Goal: Transaction & Acquisition: Download file/media

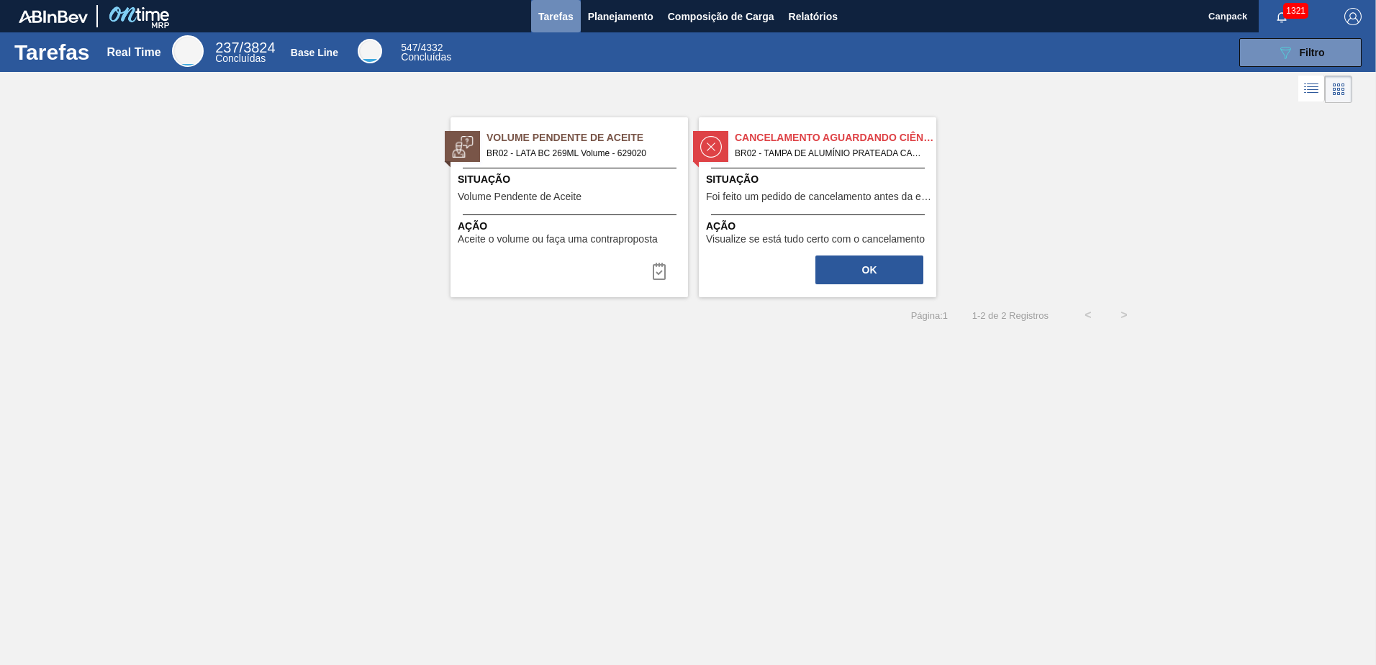
click at [555, 22] on span "Tarefas" at bounding box center [555, 16] width 35 height 17
drag, startPoint x: 555, startPoint y: 22, endPoint x: 742, endPoint y: 59, distance: 190.6
click at [555, 24] on span "Tarefas" at bounding box center [555, 16] width 35 height 17
click at [1271, 51] on button "089F7B8B-B2A5-4AFE-B5C0-19BA573D28AC Filtro" at bounding box center [1300, 52] width 122 height 29
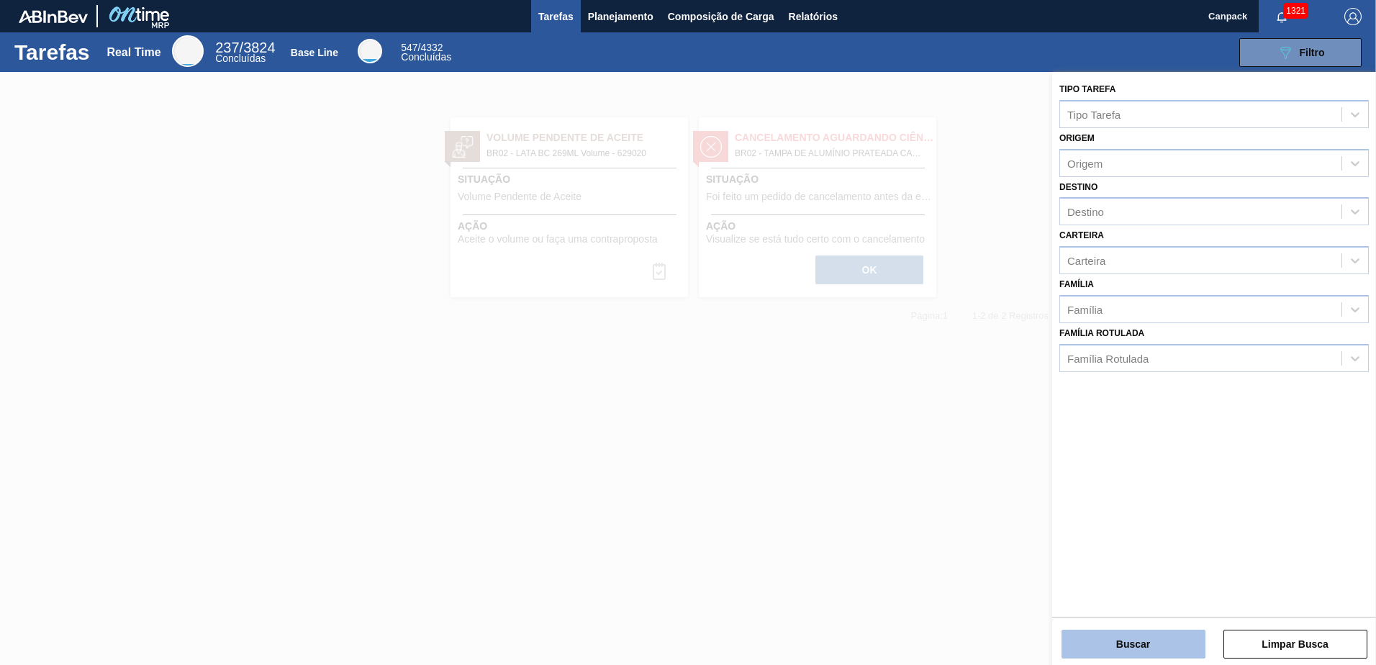
click at [1126, 637] on button "Buscar" at bounding box center [1133, 644] width 144 height 29
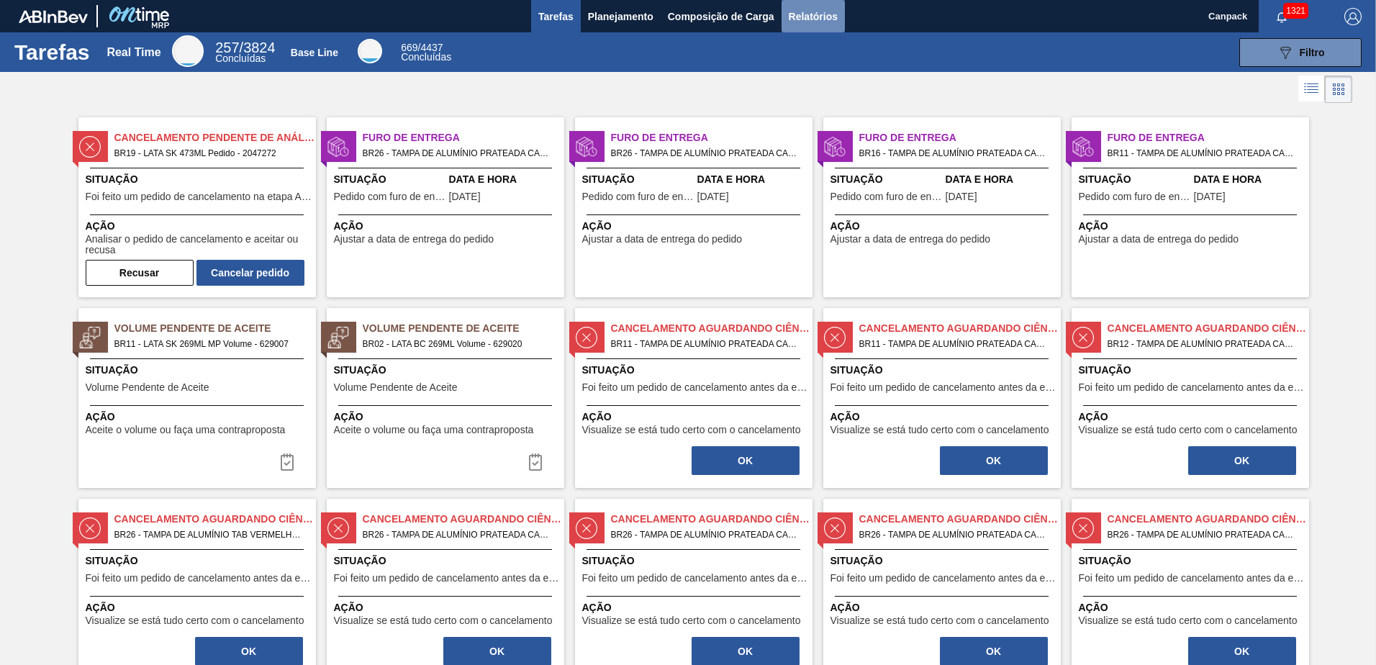
click at [804, 19] on span "Relatórios" at bounding box center [813, 16] width 49 height 17
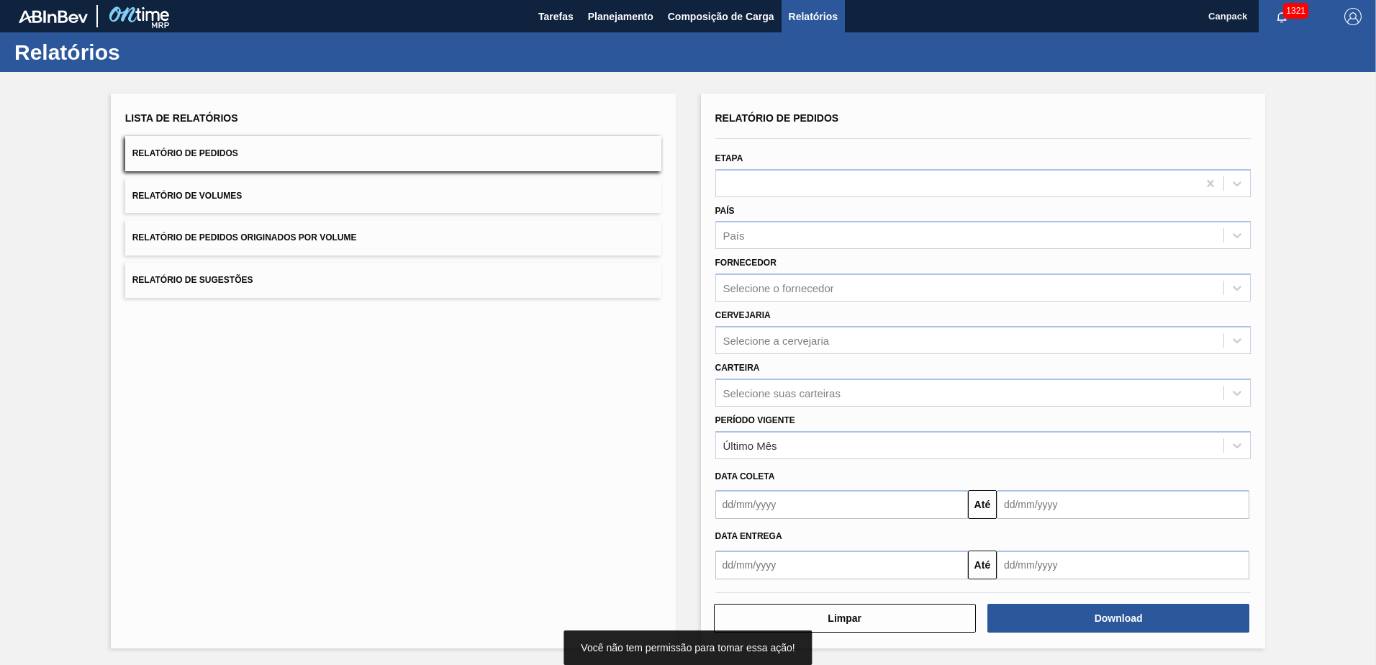
scroll to position [1, 0]
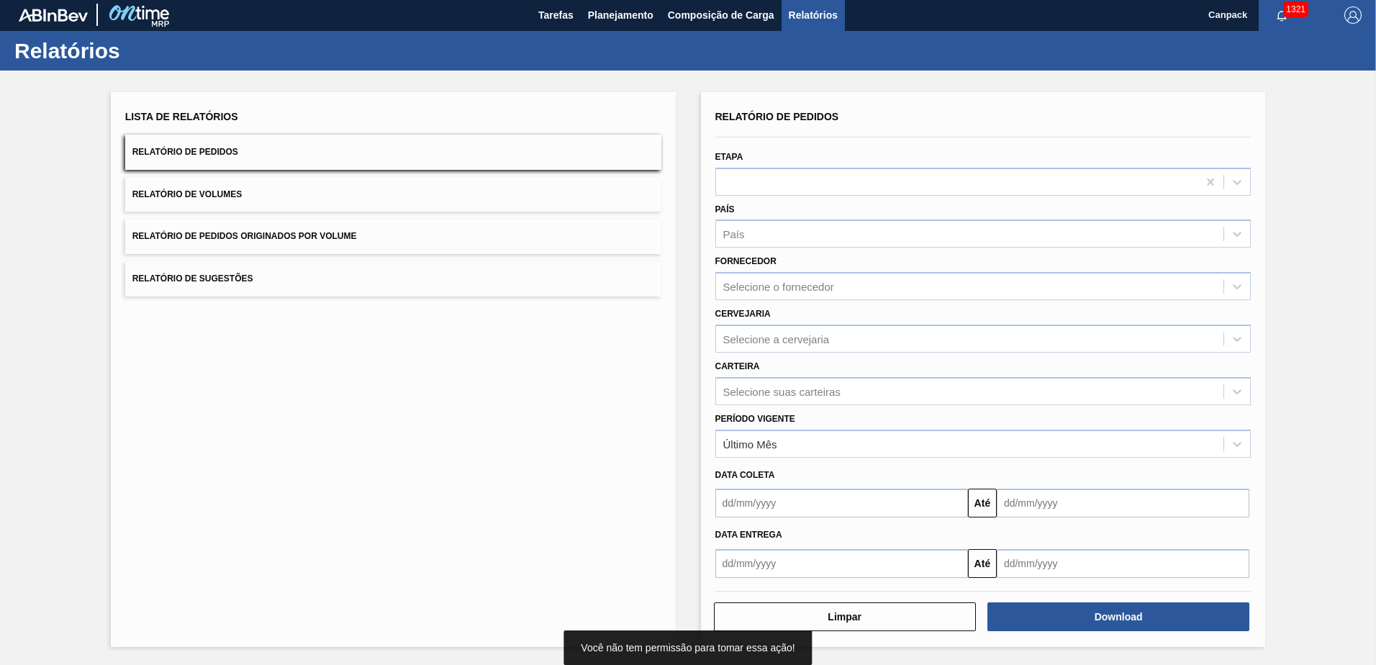
click at [799, 499] on input "text" at bounding box center [841, 503] width 253 height 29
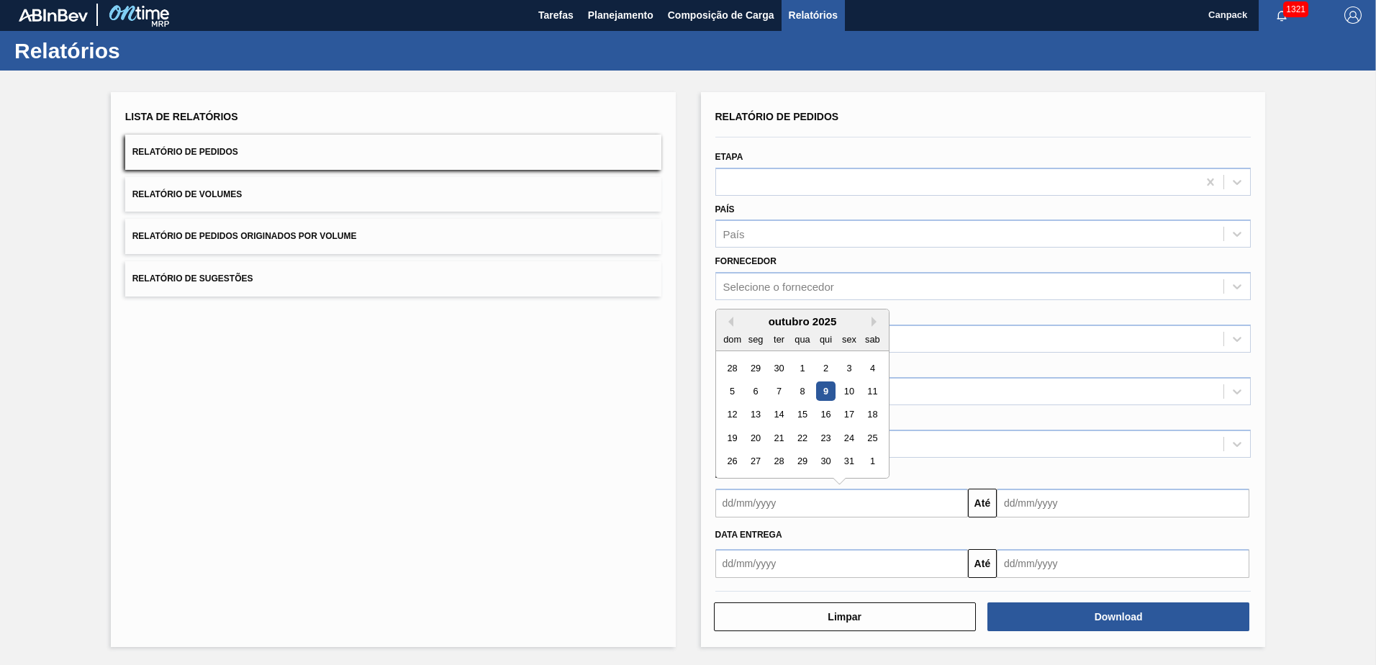
click at [825, 391] on div "9" at bounding box center [824, 390] width 19 height 19
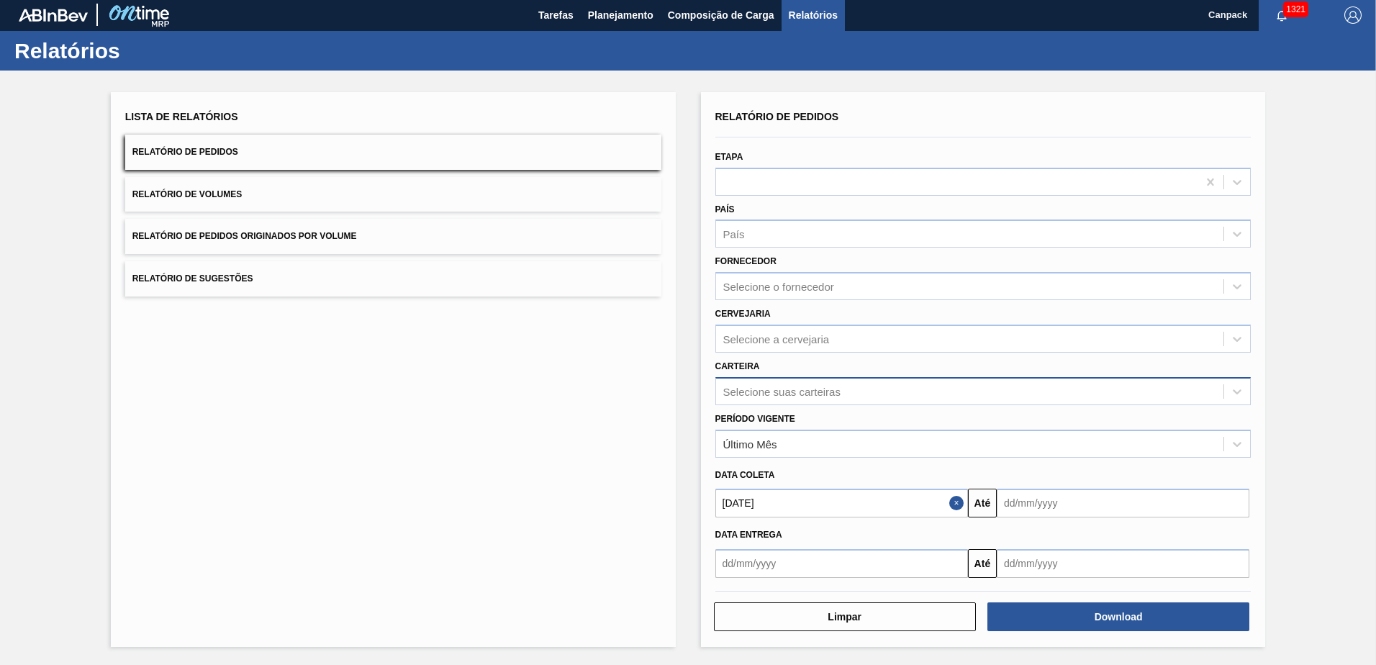
type input "[DATE]"
click at [1068, 607] on button "Download" at bounding box center [1118, 616] width 262 height 29
click at [561, 19] on span "Tarefas" at bounding box center [555, 14] width 35 height 17
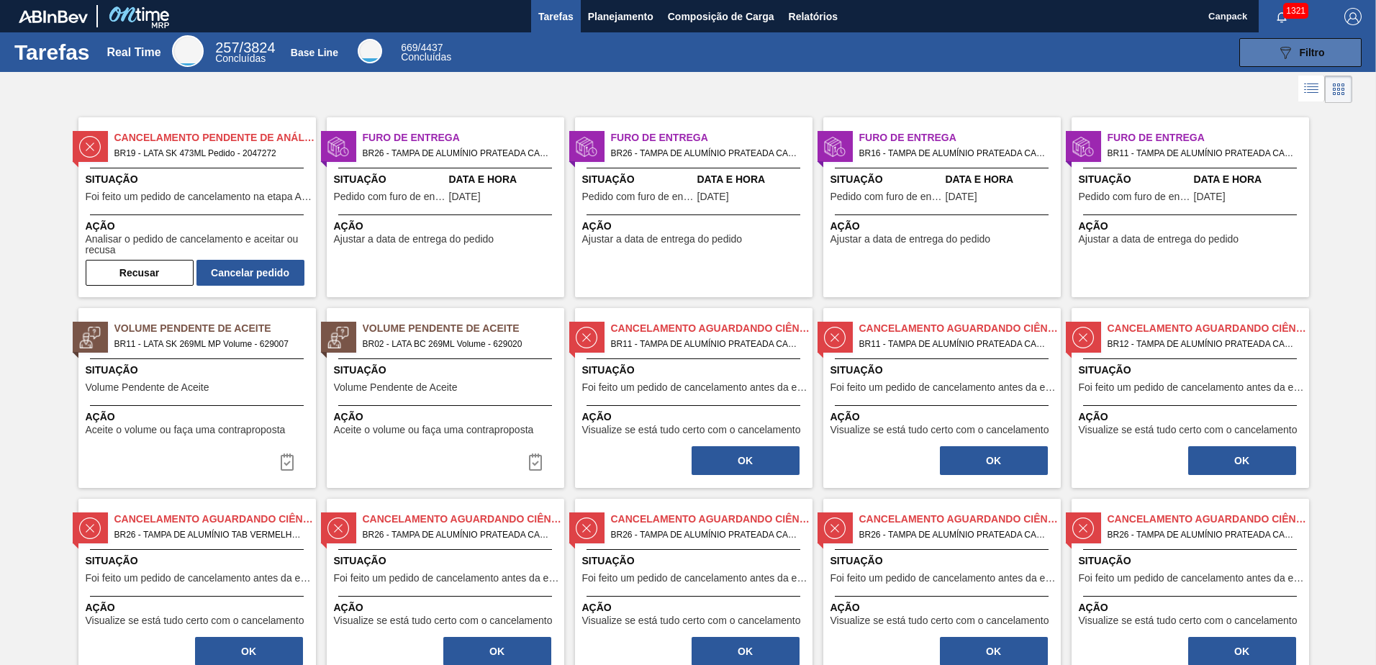
click at [1300, 59] on div "089F7B8B-B2A5-4AFE-B5C0-19BA573D28AC Filtro" at bounding box center [1300, 52] width 48 height 17
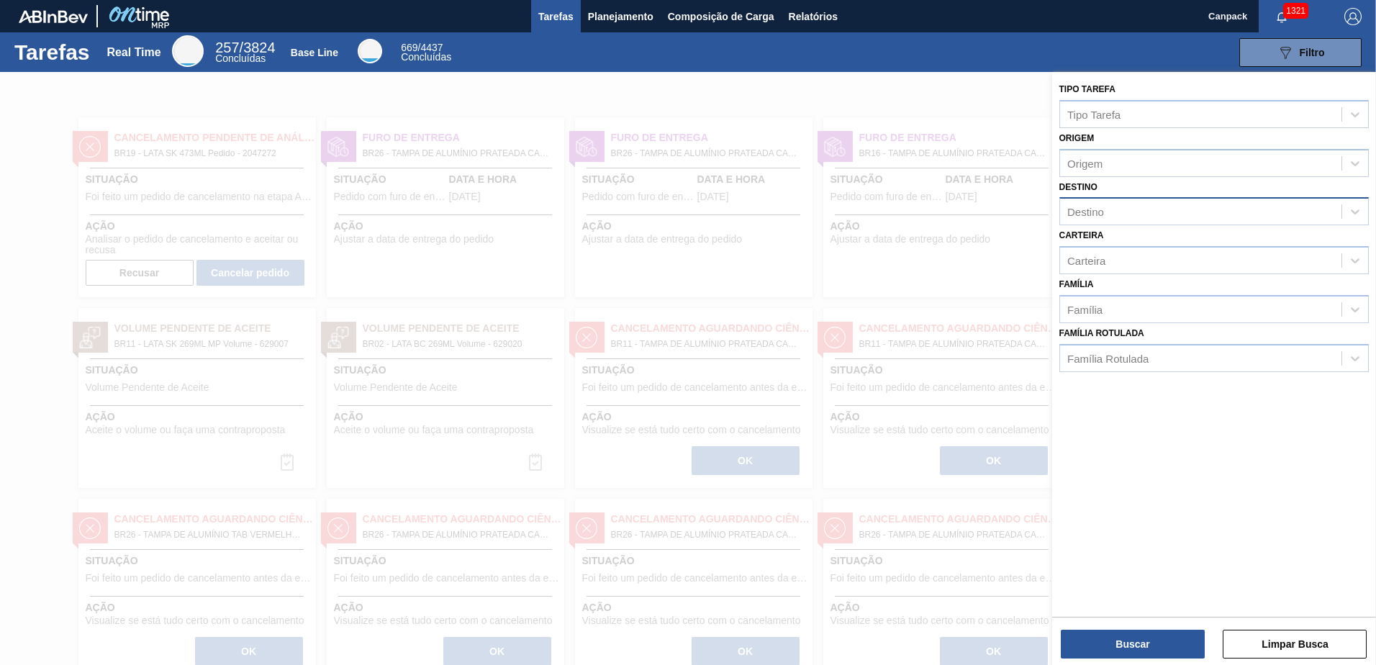
click at [1122, 208] on div "Destino" at bounding box center [1200, 211] width 281 height 21
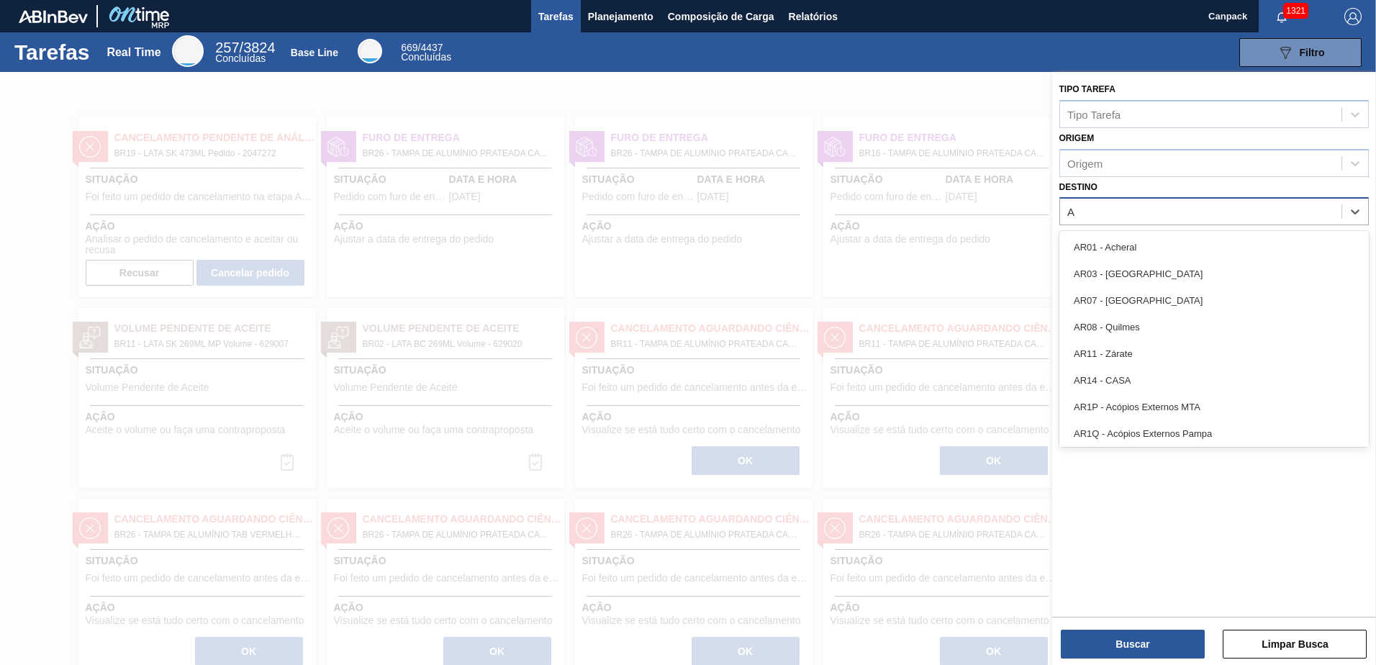
type input "AQ"
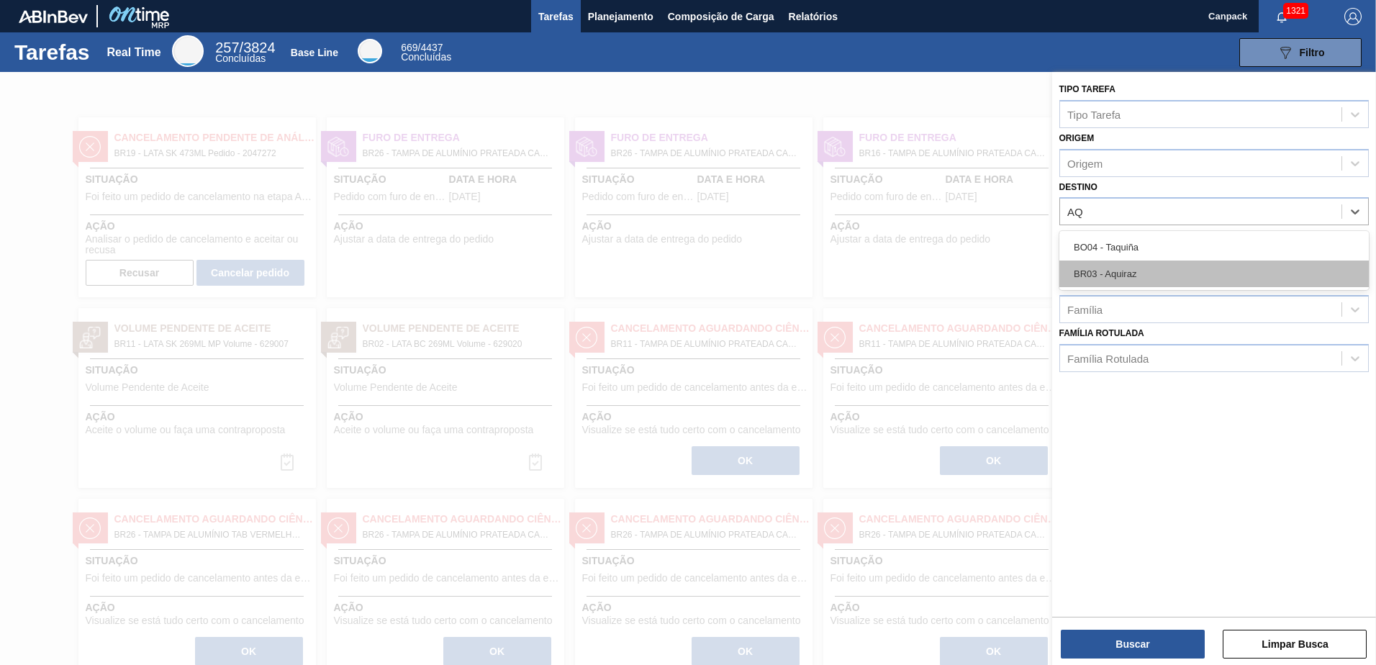
click at [1145, 276] on div "BR03 - Aquiraz" at bounding box center [1213, 273] width 309 height 27
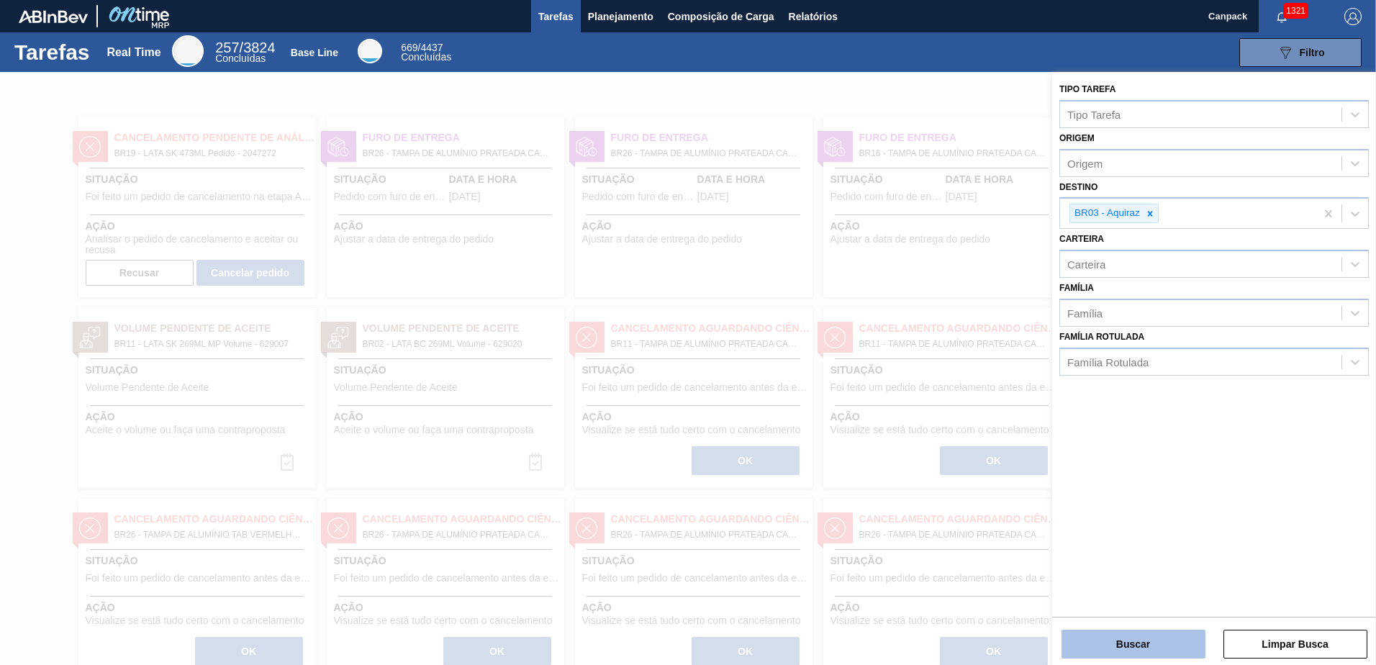
click at [1158, 635] on button "Buscar" at bounding box center [1133, 644] width 144 height 29
